Goal: Information Seeking & Learning: Learn about a topic

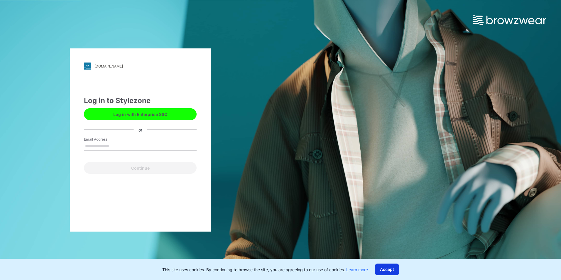
click at [394, 270] on button "Accept" at bounding box center [387, 269] width 24 height 12
click at [102, 146] on input "Email Address" at bounding box center [140, 146] width 113 height 9
type input "**********"
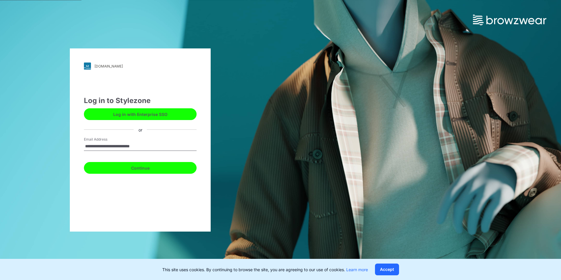
click at [144, 168] on button "Continue" at bounding box center [140, 168] width 113 height 12
click at [142, 168] on button "Continue" at bounding box center [140, 168] width 113 height 12
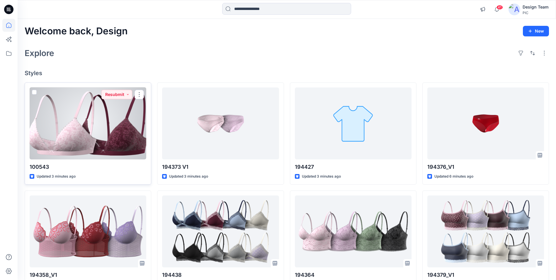
click at [119, 111] on div at bounding box center [88, 123] width 117 height 72
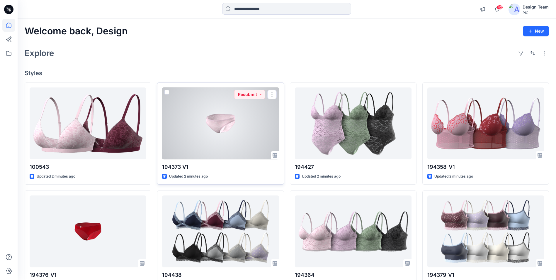
click at [219, 123] on div at bounding box center [220, 123] width 117 height 72
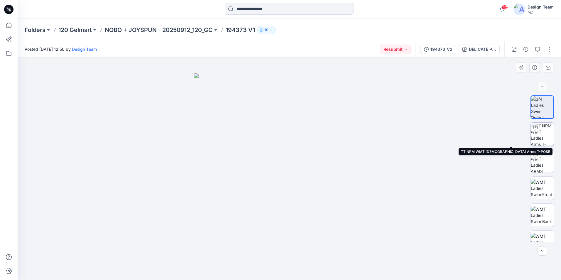
click at [539, 134] on img at bounding box center [542, 134] width 23 height 23
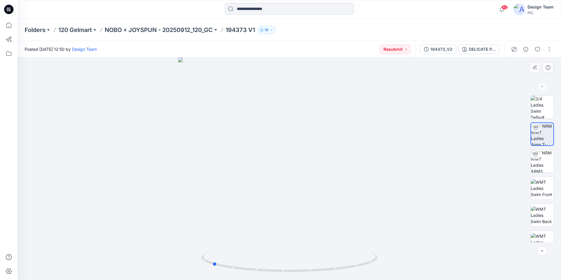
drag, startPoint x: 290, startPoint y: 271, endPoint x: 388, endPoint y: 242, distance: 103.1
click at [388, 242] on div at bounding box center [289, 168] width 543 height 222
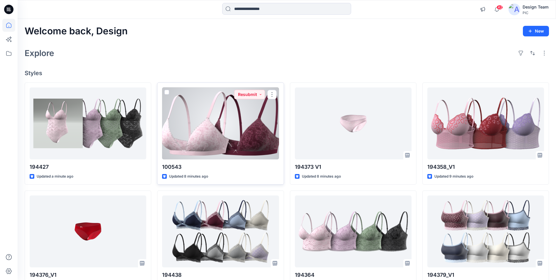
click at [205, 111] on div at bounding box center [220, 123] width 117 height 72
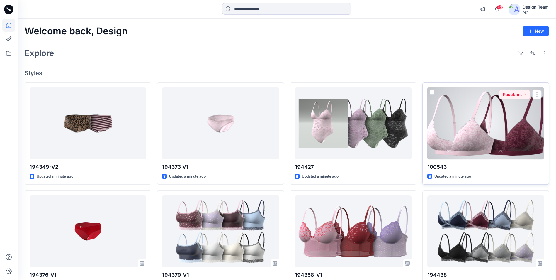
click at [468, 111] on div at bounding box center [486, 123] width 117 height 72
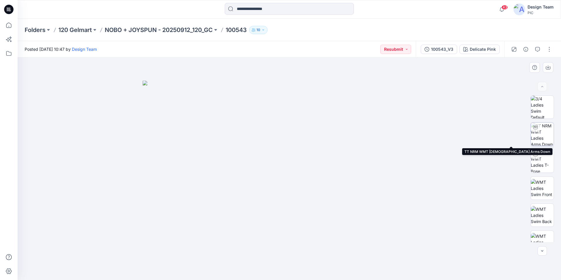
click at [543, 136] on img at bounding box center [542, 134] width 23 height 23
click at [541, 137] on img at bounding box center [542, 134] width 22 height 22
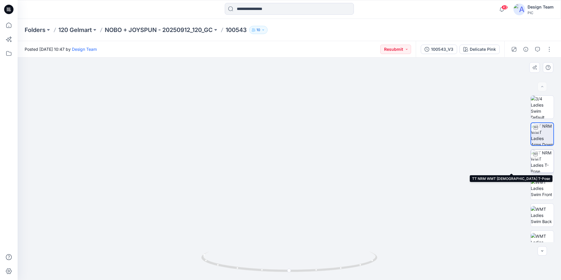
click at [542, 158] on img at bounding box center [542, 161] width 23 height 23
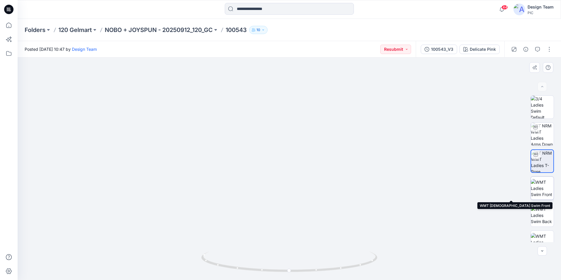
click at [542, 195] on img at bounding box center [542, 188] width 23 height 18
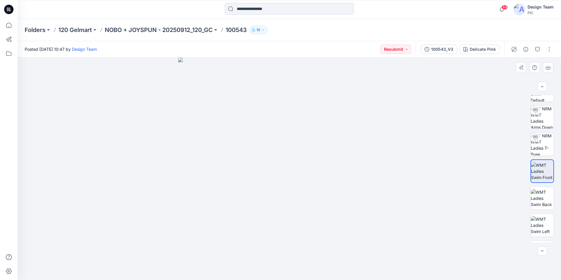
scroll to position [39, 0]
click at [542, 252] on div at bounding box center [541, 250] width 9 height 9
click at [541, 251] on div at bounding box center [541, 250] width 9 height 9
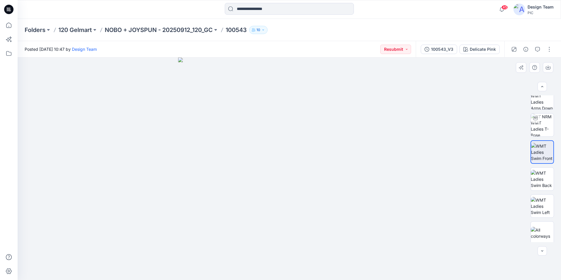
scroll to position [35, 0]
click at [544, 233] on img at bounding box center [542, 233] width 23 height 12
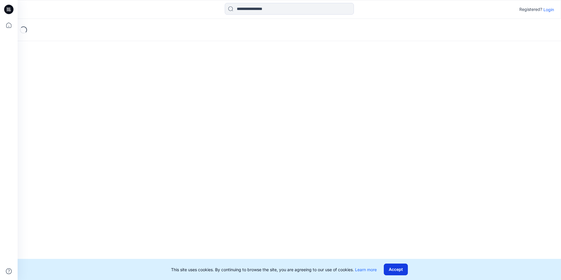
click at [397, 270] on button "Accept" at bounding box center [396, 269] width 24 height 12
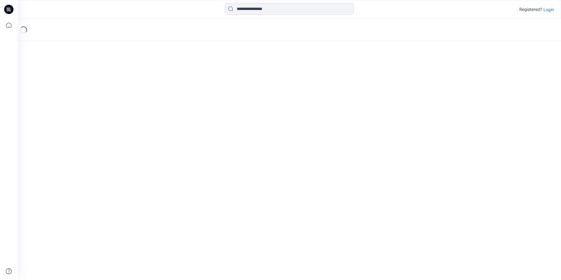
click at [551, 11] on p "Login" at bounding box center [548, 9] width 11 height 6
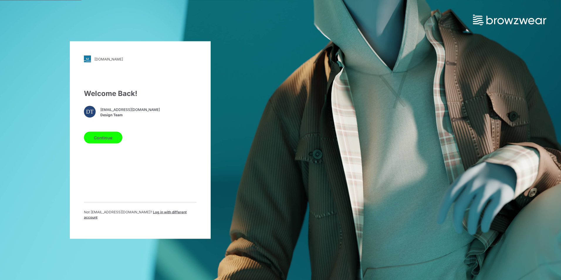
click at [105, 143] on button "Continue" at bounding box center [103, 138] width 38 height 12
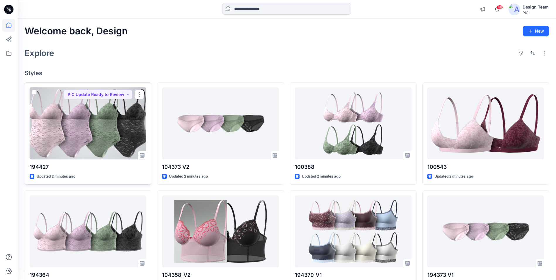
click at [72, 123] on div at bounding box center [88, 123] width 117 height 72
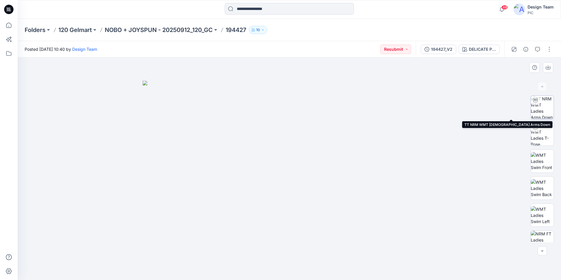
click at [545, 113] on img at bounding box center [542, 107] width 23 height 23
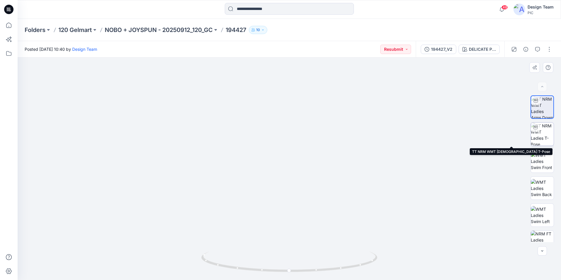
click at [542, 134] on img at bounding box center [542, 134] width 23 height 23
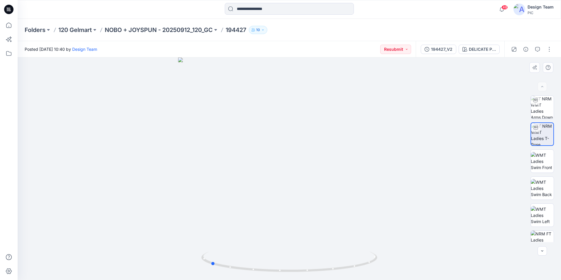
drag, startPoint x: 289, startPoint y: 271, endPoint x: 350, endPoint y: 244, distance: 66.1
click at [386, 253] on div at bounding box center [289, 168] width 543 height 222
